Goal: Task Accomplishment & Management: Manage account settings

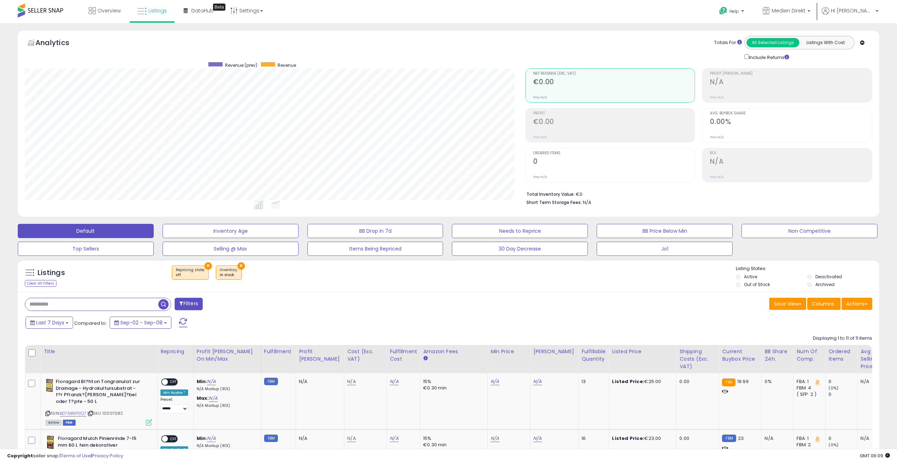
select select "**"
click at [47, 11] on span at bounding box center [40, 11] width 45 height 14
click at [40, 9] on span at bounding box center [40, 11] width 45 height 14
click at [313, 13] on div "Overview Listings Beta" at bounding box center [292, 15] width 595 height 30
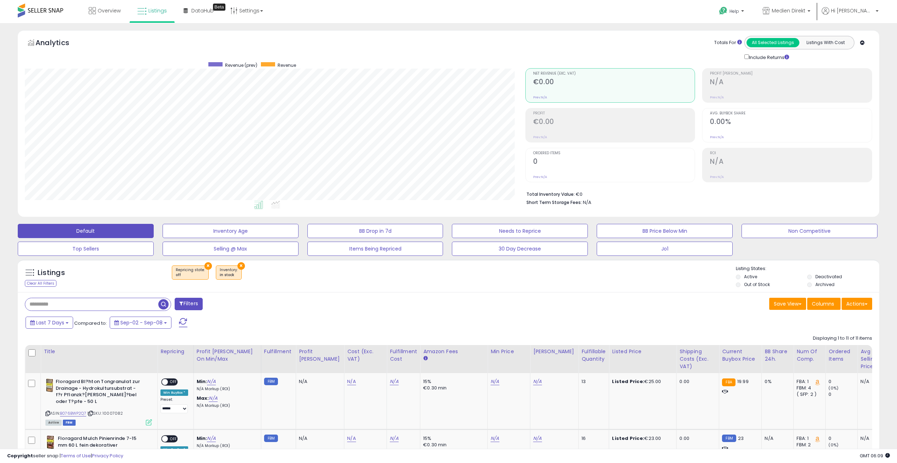
click at [45, 8] on span at bounding box center [40, 11] width 45 height 14
click at [107, 9] on span "Overview" at bounding box center [109, 10] width 23 height 7
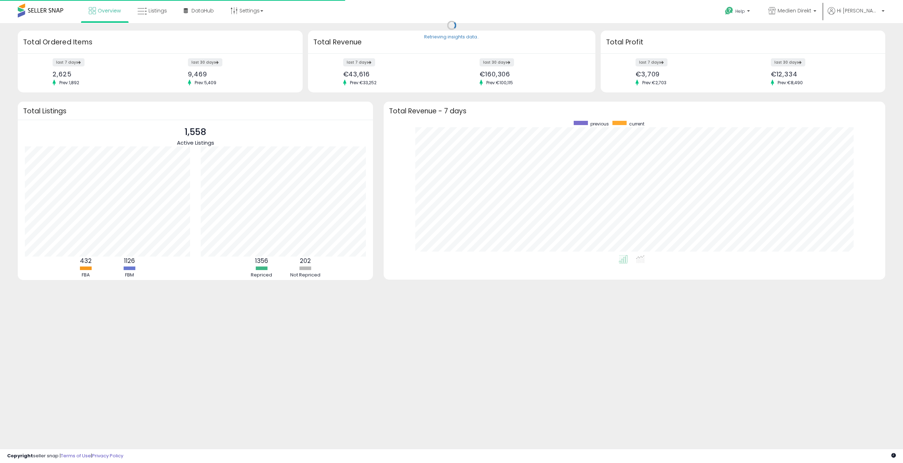
scroll to position [134, 487]
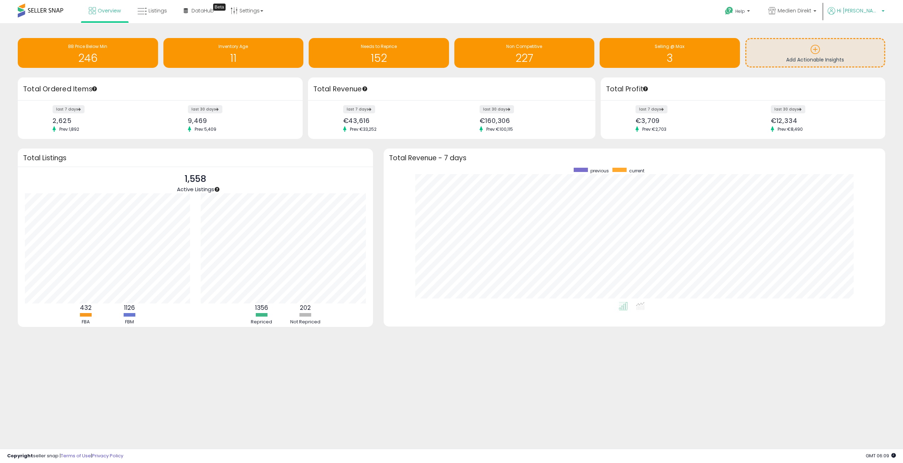
click at [875, 9] on span "Hi [PERSON_NAME]" at bounding box center [858, 10] width 43 height 7
click at [867, 72] on link "Logout" at bounding box center [869, 75] width 16 height 7
